Goal: Subscribe to service/newsletter

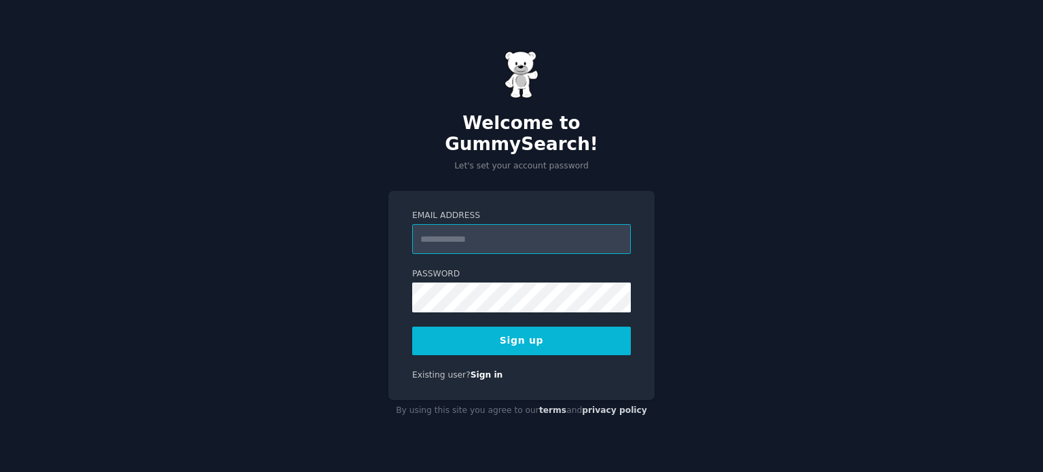
click at [527, 224] on input "Email Address" at bounding box center [521, 239] width 219 height 30
type input "******"
type input "**********"
click at [412, 326] on button "Sign up" at bounding box center [521, 340] width 219 height 29
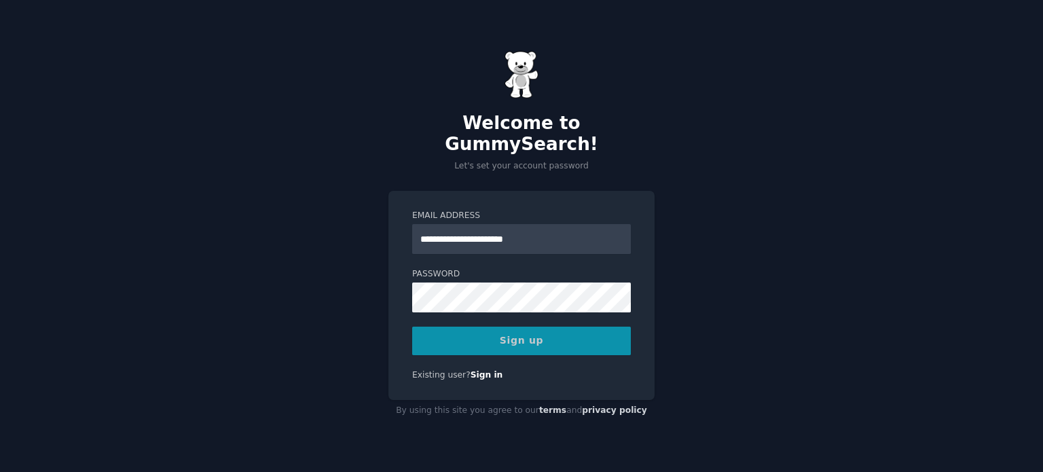
click at [565, 326] on div "Sign up" at bounding box center [521, 340] width 219 height 29
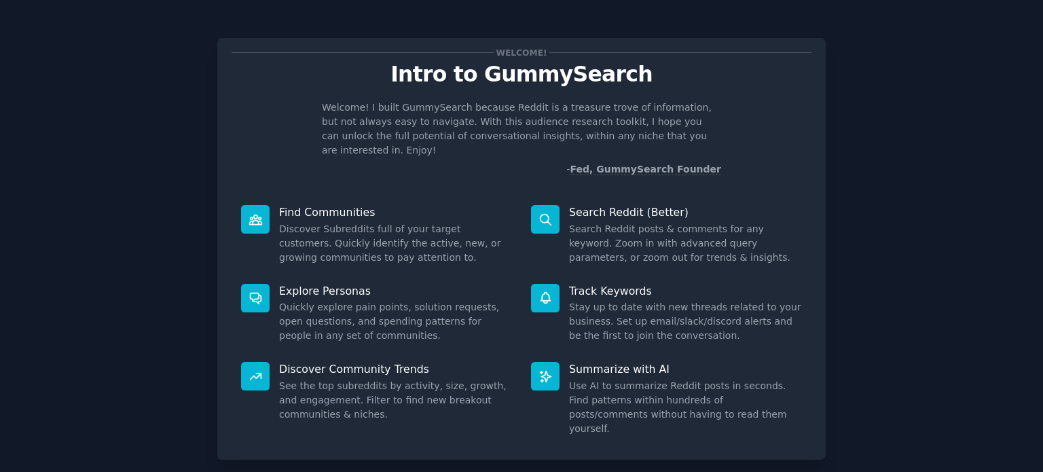
scroll to position [59, 0]
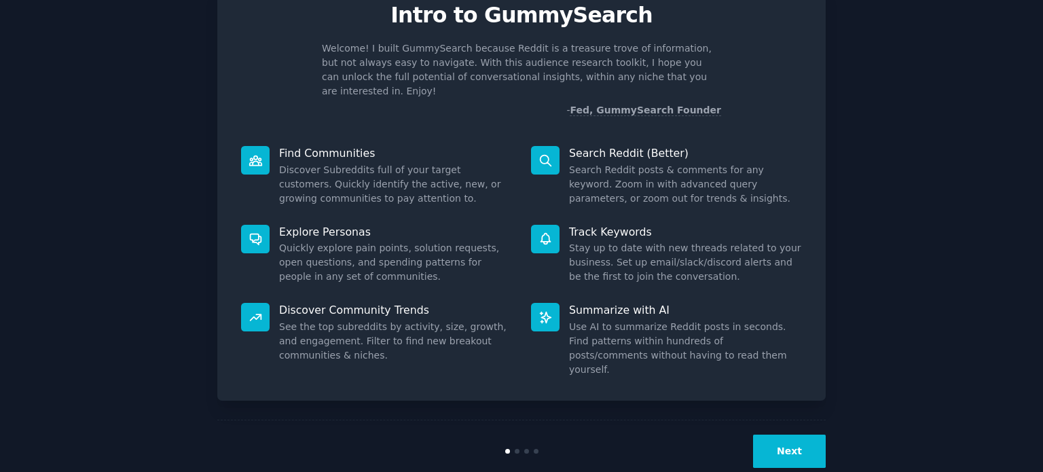
click at [786, 419] on div "Next" at bounding box center [521, 450] width 608 height 62
click at [833, 415] on div "Welcome! Intro to GummySearch Welcome! I built GummySearch because Reddit is a …" at bounding box center [521, 221] width 1005 height 522
click at [804, 434] on button "Next" at bounding box center [789, 450] width 73 height 33
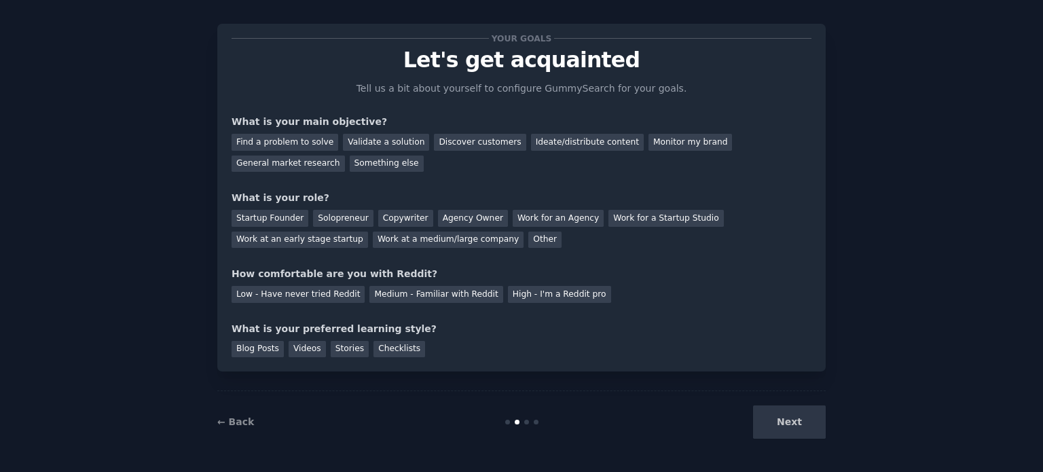
scroll to position [14, 0]
click at [266, 146] on div "Find a problem to solve" at bounding box center [284, 142] width 107 height 17
click at [462, 138] on div "Discover customers" at bounding box center [480, 142] width 92 height 17
click at [309, 139] on div "Find a problem to solve" at bounding box center [284, 142] width 107 height 17
click at [278, 217] on div "Startup Founder" at bounding box center [269, 218] width 77 height 17
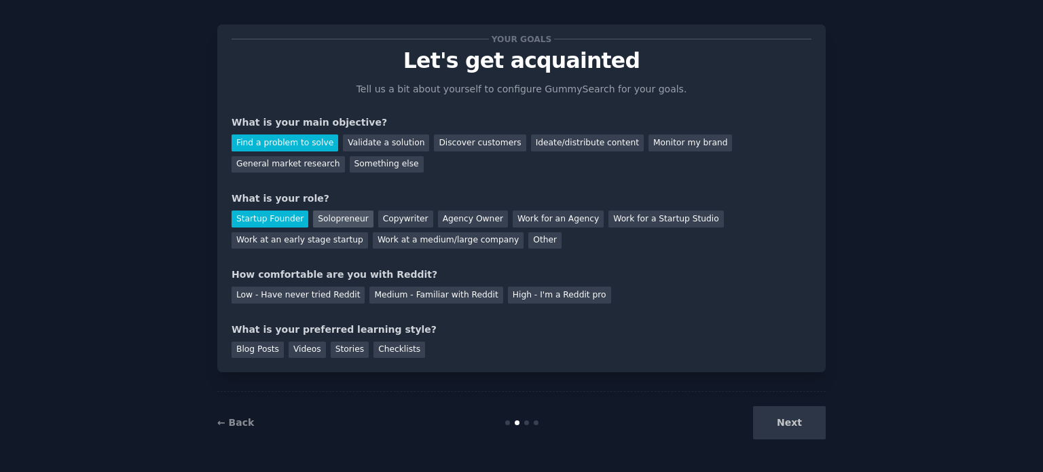
click at [330, 213] on div "Solopreneur" at bounding box center [343, 218] width 60 height 17
click at [276, 222] on div "Startup Founder" at bounding box center [269, 218] width 77 height 17
click at [315, 206] on div "Startup Founder Solopreneur Copywriter Agency Owner Work for an Agency Work for…" at bounding box center [521, 227] width 580 height 43
click at [321, 217] on div "Solopreneur" at bounding box center [343, 218] width 60 height 17
drag, startPoint x: 336, startPoint y: 276, endPoint x: 367, endPoint y: 274, distance: 31.3
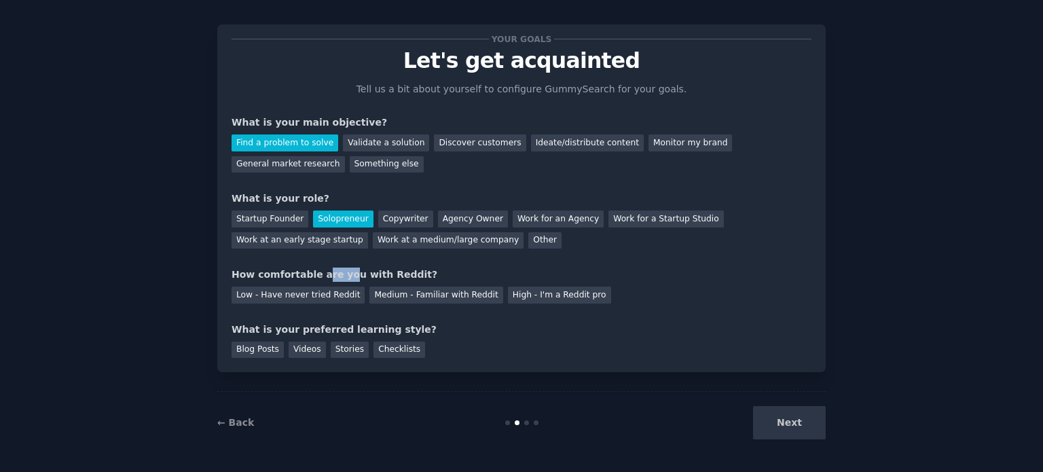
click at [365, 275] on div "How comfortable are you with Reddit?" at bounding box center [521, 274] width 580 height 14
click at [367, 274] on div "How comfortable are you with Reddit?" at bounding box center [521, 274] width 580 height 14
click at [307, 293] on div "Low - Have never tried Reddit" at bounding box center [297, 294] width 133 height 17
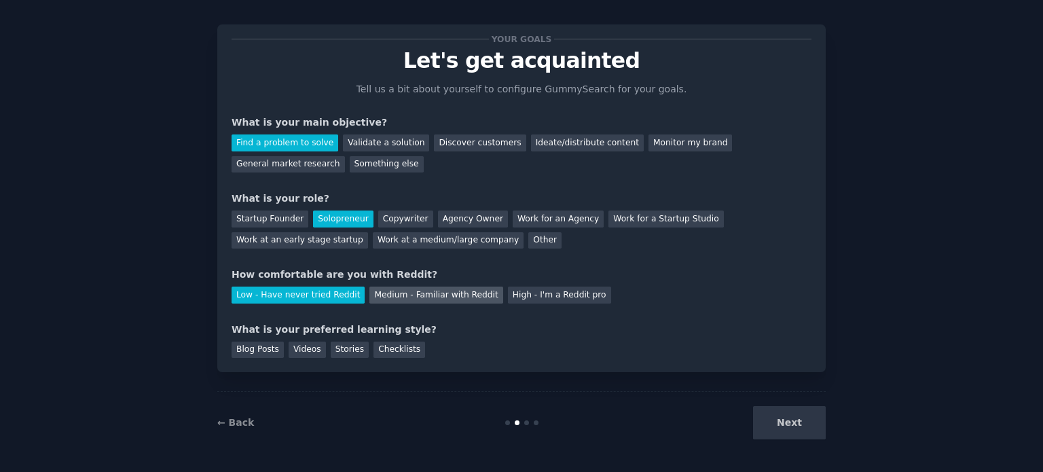
click at [412, 295] on div "Medium - Familiar with Reddit" at bounding box center [435, 294] width 133 height 17
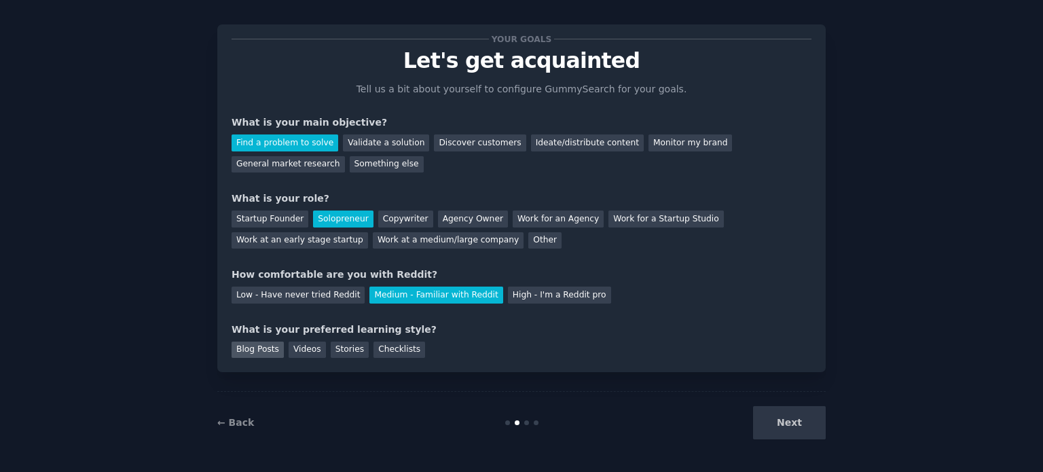
click at [244, 341] on div "Blog Posts" at bounding box center [257, 349] width 52 height 17
click at [298, 347] on div "Videos" at bounding box center [306, 349] width 37 height 17
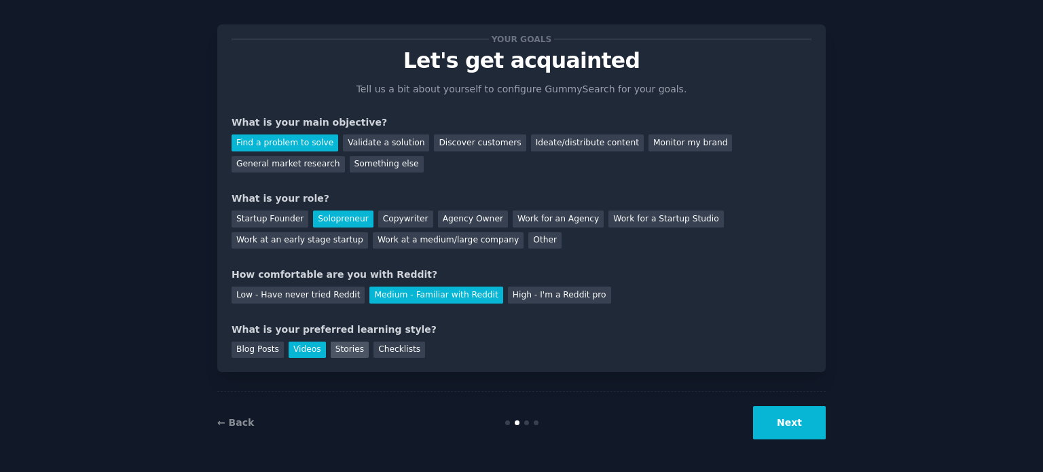
click at [343, 352] on div "Stories" at bounding box center [350, 349] width 38 height 17
click at [390, 352] on div "Checklists" at bounding box center [399, 349] width 52 height 17
click at [240, 346] on div "Blog Posts" at bounding box center [257, 349] width 52 height 17
click at [790, 426] on button "Next" at bounding box center [789, 422] width 73 height 33
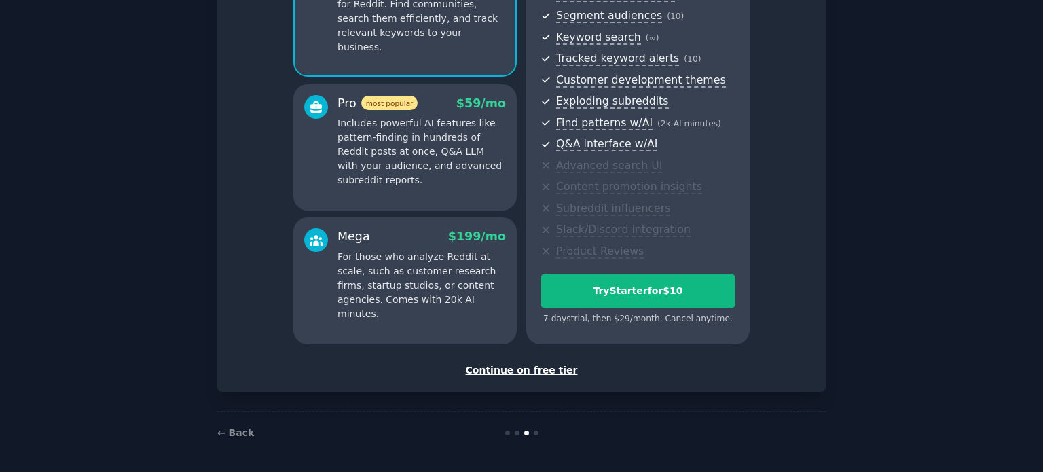
click at [519, 369] on div "Continue on free tier" at bounding box center [521, 370] width 580 height 14
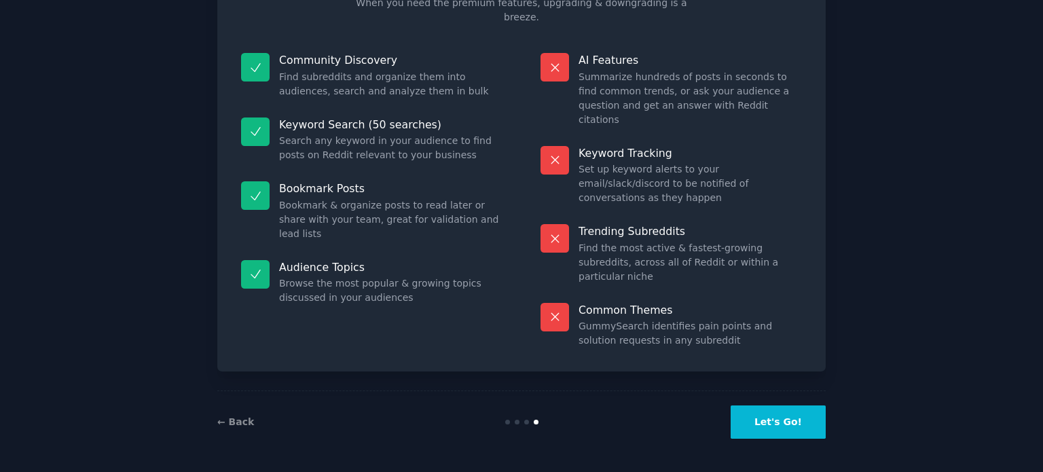
scroll to position [56, 0]
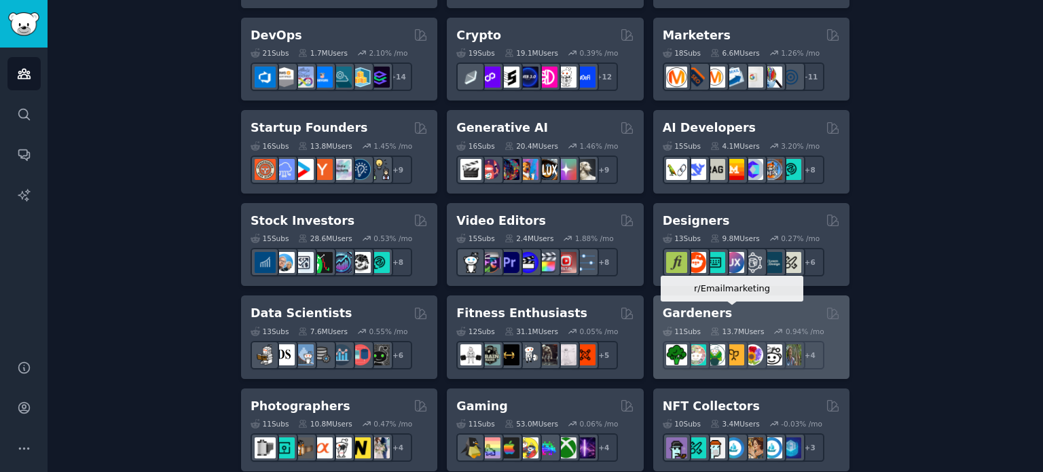
scroll to position [339, 0]
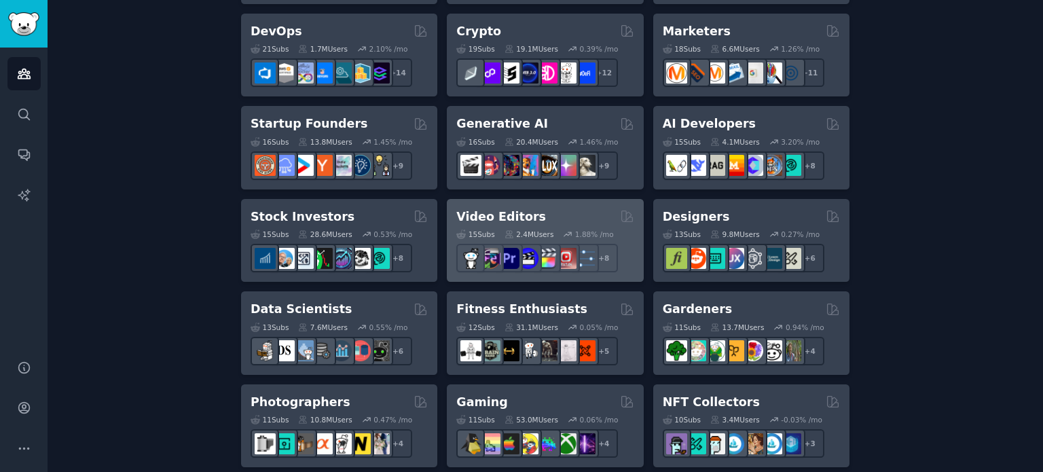
click at [562, 205] on div "Video Editors Curated by GummySearch 15 Sub s 2.4M Users 1.88 % /mo + 8" at bounding box center [545, 240] width 196 height 83
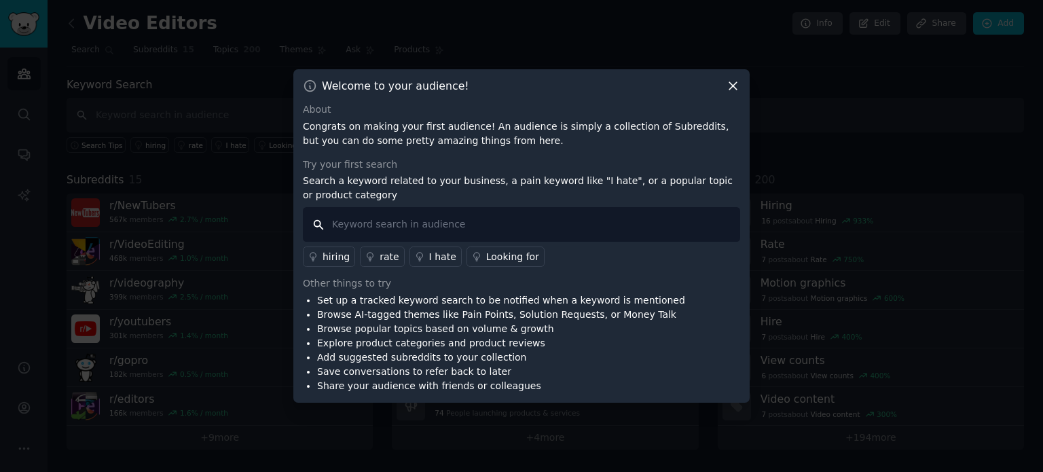
click at [562, 221] on input "text" at bounding box center [521, 224] width 437 height 35
